Goal: Information Seeking & Learning: Learn about a topic

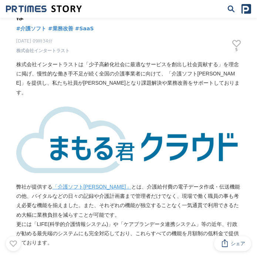
scroll to position [66, 0]
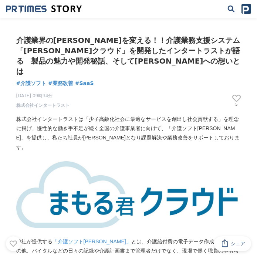
scroll to position [21, 0]
